Goal: Check status: Check status

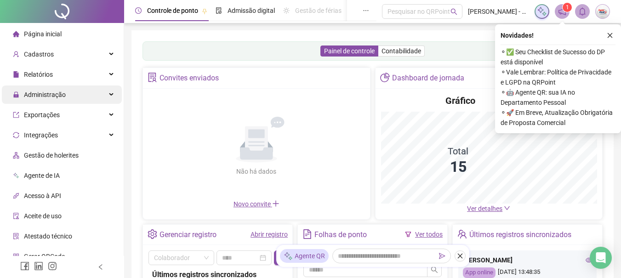
click at [51, 91] on span "Administração" at bounding box center [45, 94] width 42 height 7
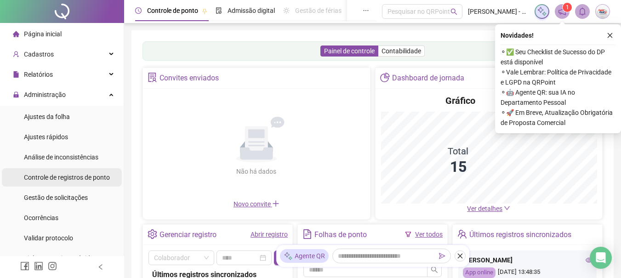
click at [65, 182] on div "Controle de registros de ponto" at bounding box center [67, 177] width 86 height 18
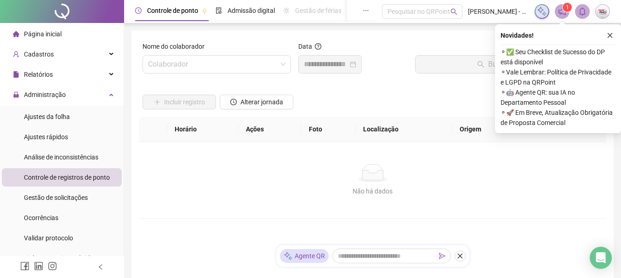
click at [202, 74] on div "Nome do colaborador Colaborador" at bounding box center [217, 61] width 156 height 40
click at [213, 68] on input "search" at bounding box center [212, 64] width 129 height 17
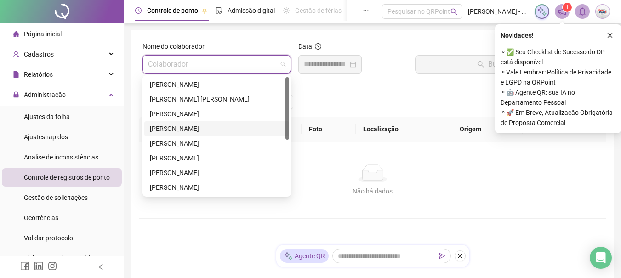
click at [228, 135] on div "[PERSON_NAME]" at bounding box center [216, 128] width 145 height 15
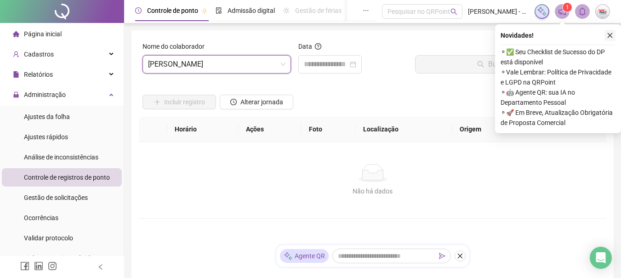
click at [611, 34] on icon "close" at bounding box center [610, 35] width 6 height 6
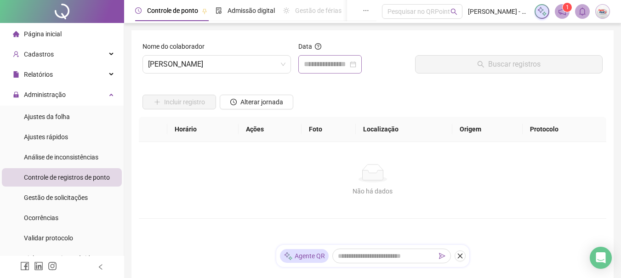
click at [326, 57] on div at bounding box center [329, 64] width 63 height 18
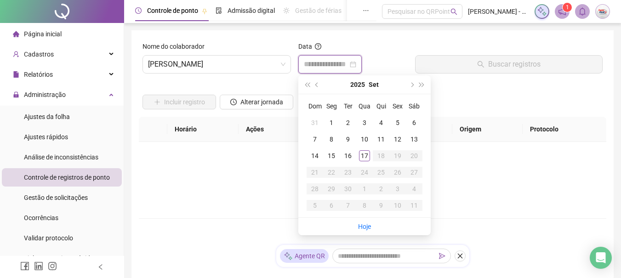
click at [339, 64] on input at bounding box center [326, 64] width 44 height 11
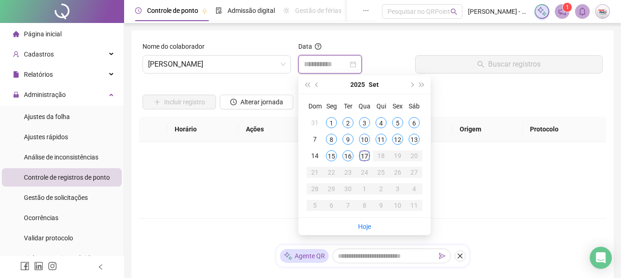
type input "**********"
click at [364, 154] on div "17" at bounding box center [364, 155] width 11 height 11
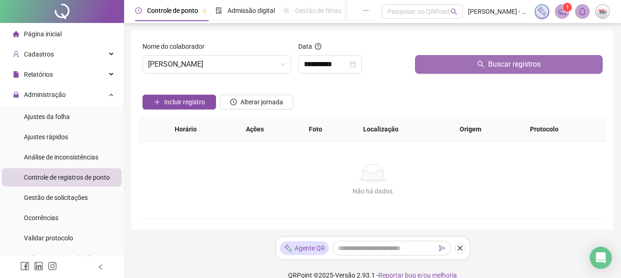
click at [459, 65] on button "Buscar registros" at bounding box center [509, 64] width 188 height 18
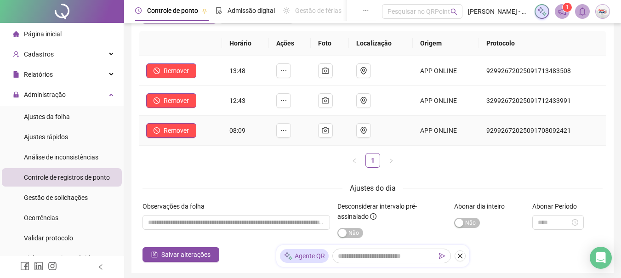
scroll to position [92, 0]
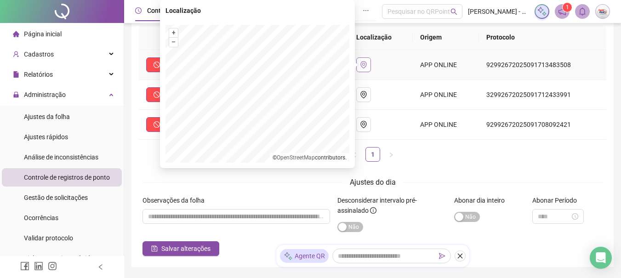
click at [365, 66] on icon "environment" at bounding box center [363, 64] width 6 height 7
click at [362, 98] on button "button" at bounding box center [363, 94] width 15 height 15
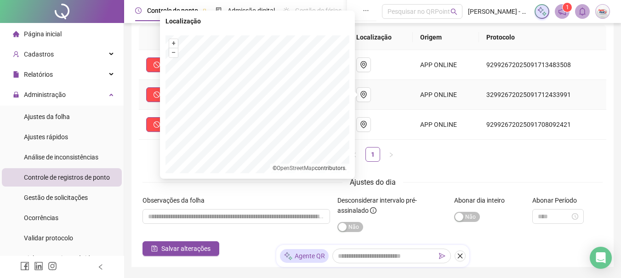
click at [386, 108] on td at bounding box center [381, 95] width 64 height 30
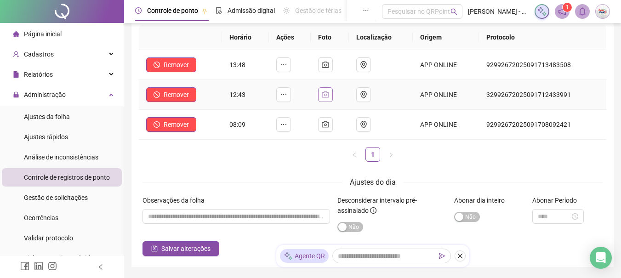
click at [327, 95] on icon "camera" at bounding box center [325, 94] width 7 height 7
click at [265, 25] on img at bounding box center [265, 25] width 0 height 0
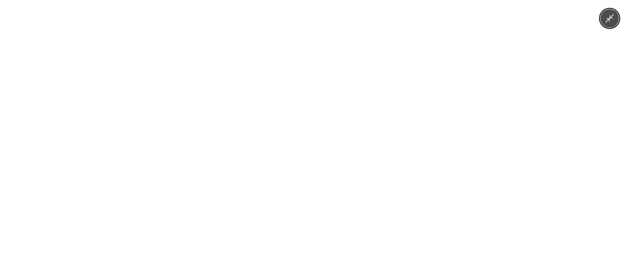
click at [477, 104] on div at bounding box center [314, 139] width 628 height 278
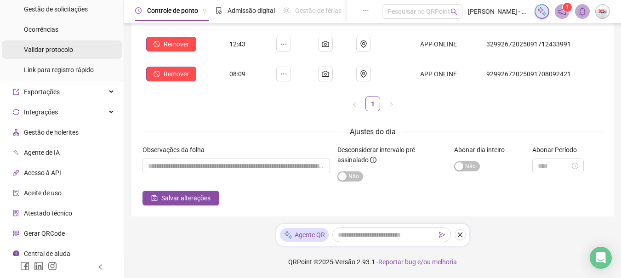
scroll to position [195, 0]
